Goal: Information Seeking & Learning: Learn about a topic

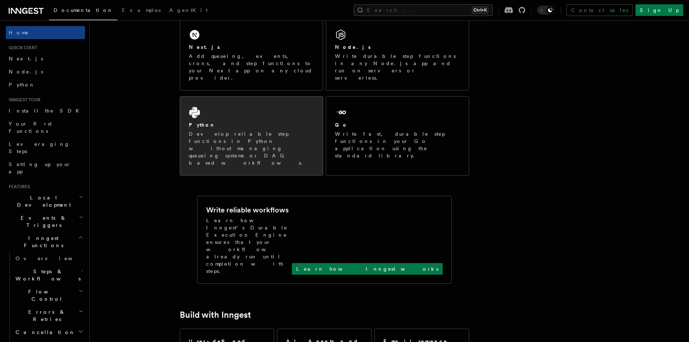
scroll to position [109, 0]
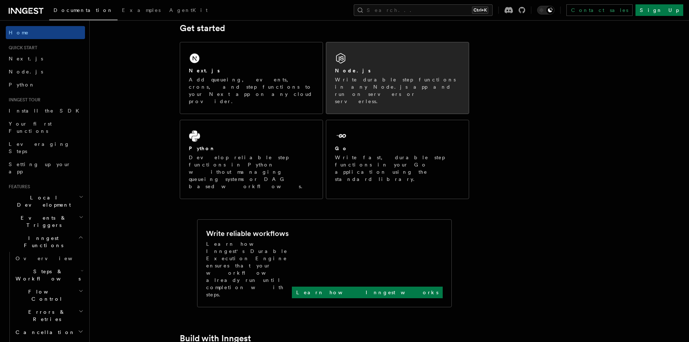
click at [373, 77] on p "Write durable step functions in any Node.js app and run on servers or serverles…" at bounding box center [397, 90] width 125 height 29
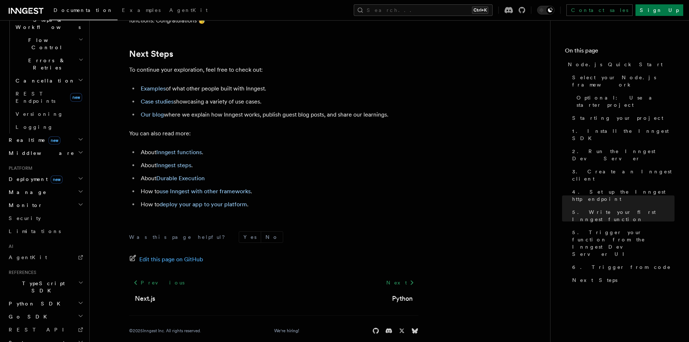
scroll to position [4533, 0]
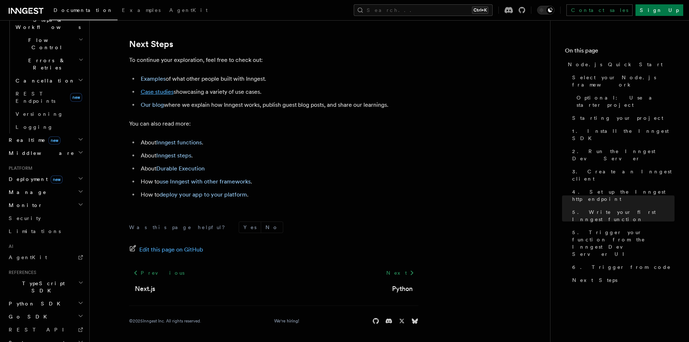
click at [156, 88] on link "Case studies" at bounding box center [157, 91] width 33 height 7
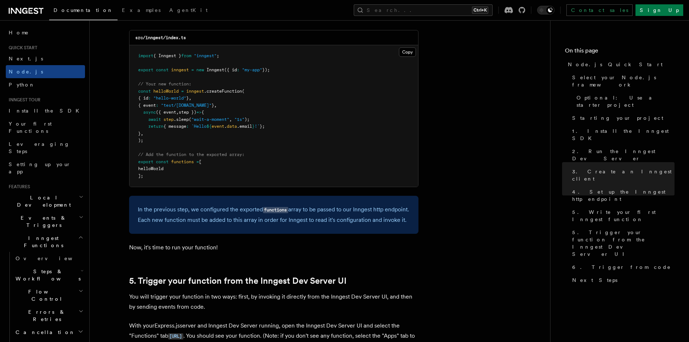
scroll to position [1447, 0]
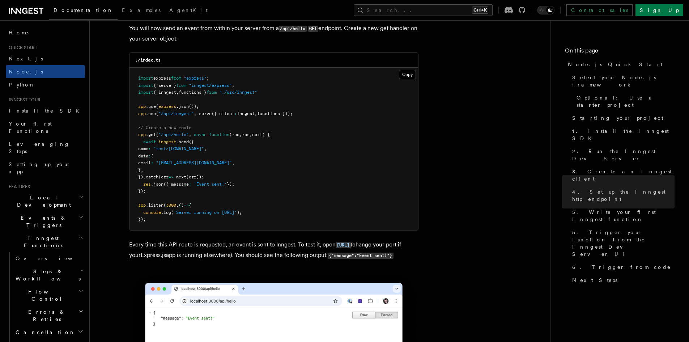
drag, startPoint x: 357, startPoint y: 160, endPoint x: 370, endPoint y: 211, distance: 52.7
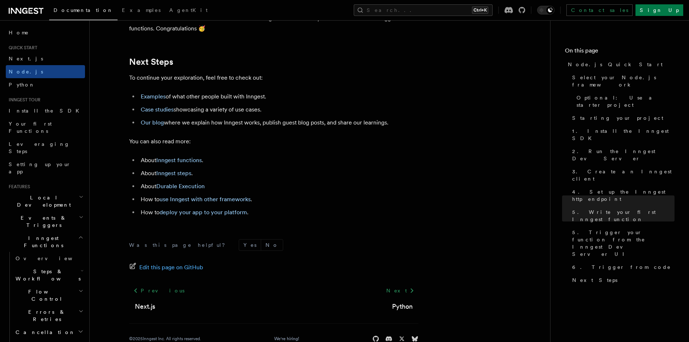
scroll to position [4533, 0]
